Goal: Information Seeking & Learning: Find specific fact

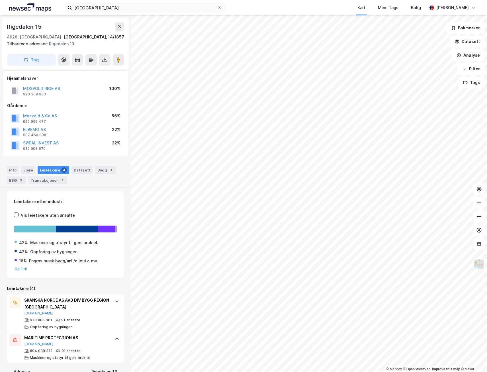
scroll to position [210, 0]
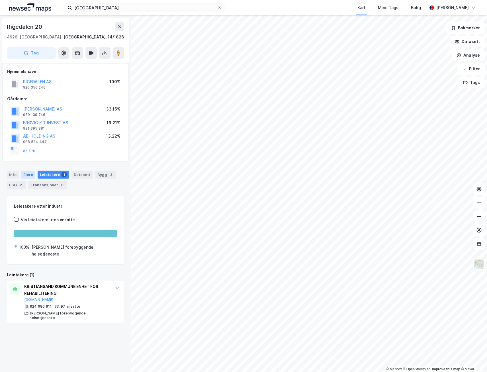
click at [26, 177] on div "Eiere" at bounding box center [28, 175] width 14 height 8
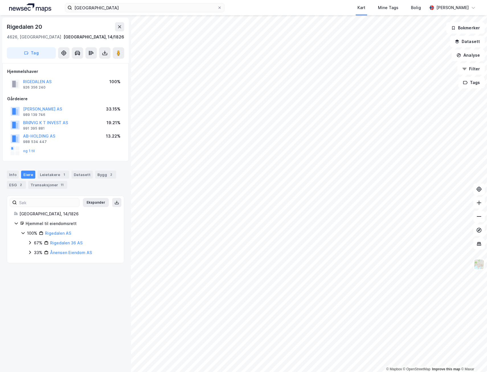
click at [28, 243] on icon at bounding box center [30, 242] width 5 height 5
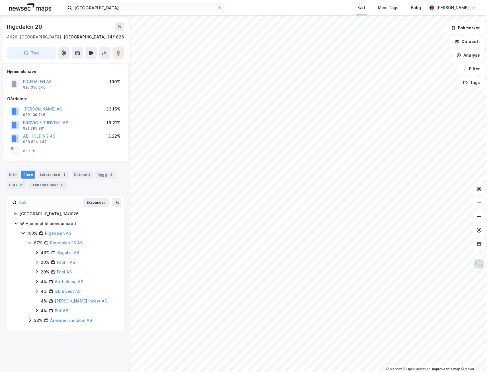
click at [27, 321] on div "100% Rigedalen AS 67% Rigedalen 36 AS 43% Sagahill AS 20% Fobi II AS 20% Fobi A…" at bounding box center [69, 277] width 96 height 94
click at [30, 320] on icon at bounding box center [30, 319] width 2 height 3
click at [36, 331] on icon at bounding box center [37, 329] width 2 height 3
